Goal: Task Accomplishment & Management: Manage account settings

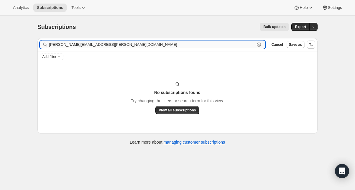
click at [86, 45] on input "[PERSON_NAME][EMAIL_ADDRESS][PERSON_NAME][DOMAIN_NAME]" at bounding box center [152, 44] width 206 height 8
paste input "[EMAIL_ADDRESS]"
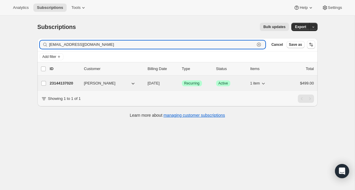
type input "[EMAIL_ADDRESS][DOMAIN_NAME]"
click at [63, 84] on p "23144137020" at bounding box center [64, 83] width 29 height 6
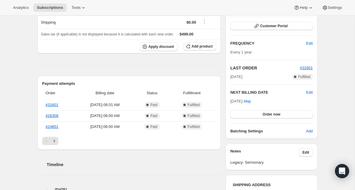
scroll to position [85, 0]
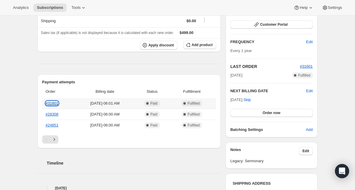
click at [53, 103] on link "#31601" at bounding box center [52, 103] width 13 height 4
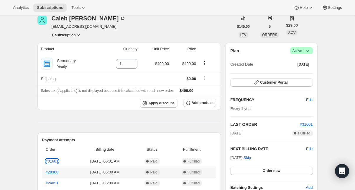
scroll to position [0, 0]
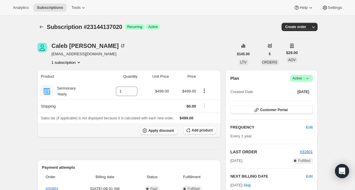
click at [168, 130] on span "Apply discount" at bounding box center [161, 130] width 26 height 5
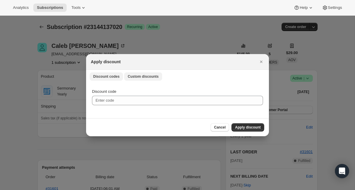
click at [139, 80] on button "Custom discounts" at bounding box center [143, 76] width 38 height 8
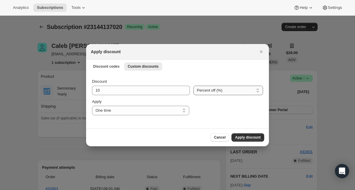
click at [222, 90] on select "Percent off (%) Amount off ($)" at bounding box center [228, 90] width 70 height 9
select select "fixed"
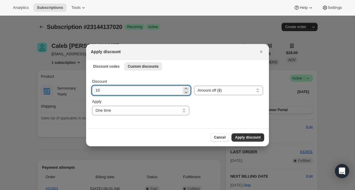
click at [111, 91] on input "10" at bounding box center [137, 90] width 90 height 9
type input "151"
click at [250, 136] on span "Apply discount" at bounding box center [248, 137] width 26 height 5
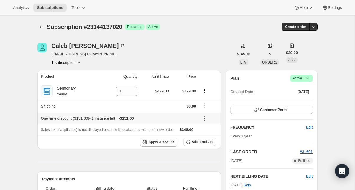
click at [203, 117] on icon at bounding box center [204, 118] width 6 height 6
click at [204, 126] on button "Edit" at bounding box center [209, 129] width 18 height 9
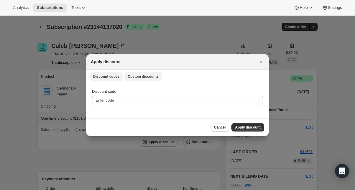
click at [145, 76] on span "Custom discounts" at bounding box center [143, 76] width 31 height 5
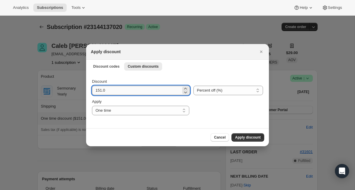
click at [149, 90] on input "151.0" at bounding box center [136, 90] width 89 height 9
type input "150"
click at [219, 91] on select "Percent off (%) Amount off ($)" at bounding box center [228, 90] width 70 height 9
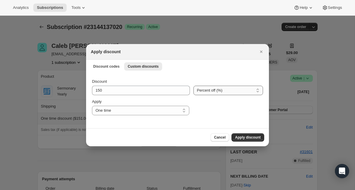
select select "fixed"
click at [242, 136] on span "Apply discount" at bounding box center [248, 137] width 26 height 5
